Goal: Transaction & Acquisition: Purchase product/service

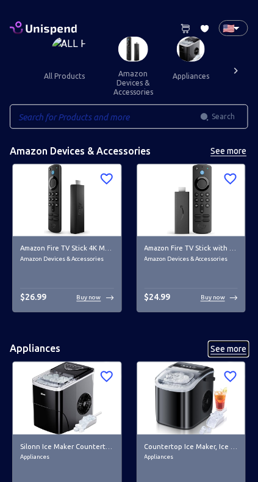
click at [248, 345] on button "See more" at bounding box center [228, 349] width 39 height 15
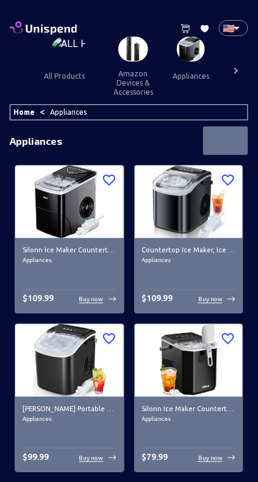
click at [121, 66] on button "amazon devices & accessories" at bounding box center [133, 83] width 59 height 42
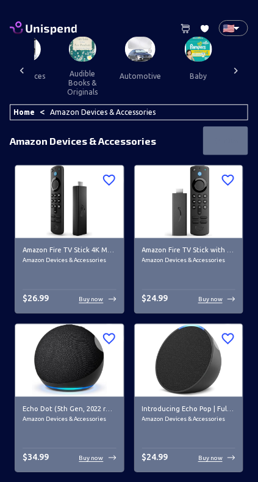
scroll to position [0, 169]
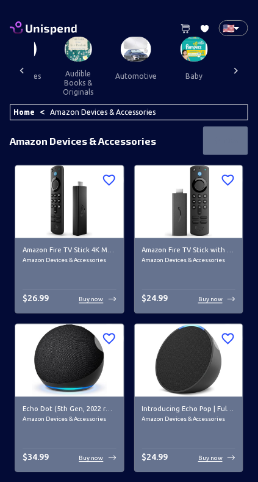
click at [21, 113] on link "Home" at bounding box center [23, 112] width 21 height 8
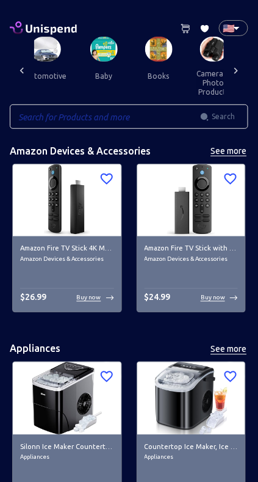
scroll to position [0, 259]
click at [90, 54] on img at bounding box center [103, 49] width 27 height 25
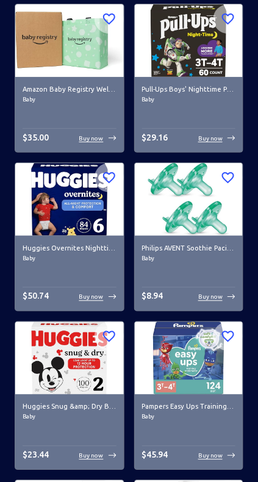
scroll to position [1432, 0]
